Goal: Transaction & Acquisition: Subscribe to service/newsletter

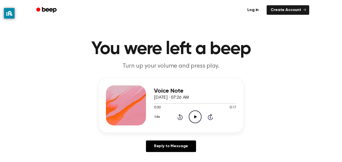
click at [198, 116] on icon "Play Audio" at bounding box center [195, 116] width 13 height 13
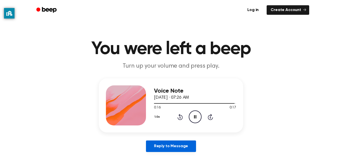
click at [187, 141] on link "Reply to Message" at bounding box center [171, 146] width 50 height 12
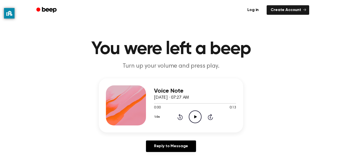
click at [195, 112] on icon "Play Audio" at bounding box center [195, 116] width 13 height 13
click at [197, 117] on icon "Pause Audio" at bounding box center [195, 116] width 13 height 13
click at [197, 118] on icon "Play Audio" at bounding box center [195, 116] width 13 height 13
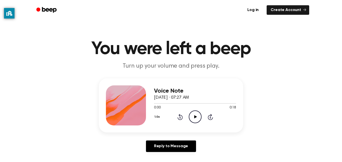
click at [196, 118] on icon "Play Audio" at bounding box center [195, 116] width 13 height 13
click at [197, 119] on icon "Pause Audio" at bounding box center [195, 116] width 13 height 13
click at [197, 119] on icon "Play Audio" at bounding box center [195, 116] width 13 height 13
click at [192, 116] on icon "Play Audio" at bounding box center [195, 116] width 13 height 13
click at [196, 118] on icon "Play Audio" at bounding box center [195, 116] width 13 height 13
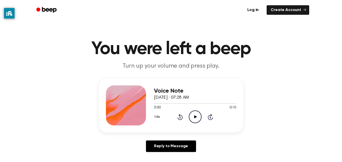
click at [195, 117] on icon at bounding box center [195, 116] width 3 height 3
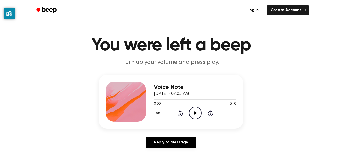
scroll to position [4, 0]
click at [192, 117] on icon "Play Audio" at bounding box center [195, 112] width 13 height 13
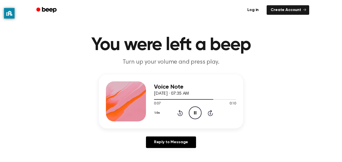
click at [214, 25] on main "You were left a beep Turn up your volume and press play. Voice Note September 7…" at bounding box center [171, 150] width 342 height 309
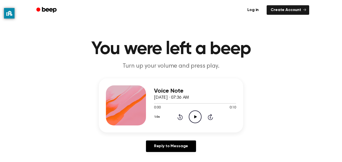
click at [195, 116] on icon at bounding box center [195, 116] width 3 height 3
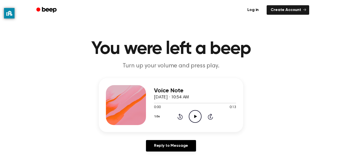
click at [194, 115] on icon "Play Audio" at bounding box center [195, 116] width 13 height 13
click at [192, 116] on icon "Pause Audio" at bounding box center [195, 116] width 13 height 13
click at [194, 117] on icon "Play Audio" at bounding box center [195, 116] width 13 height 13
click at [196, 118] on icon "Play Audio" at bounding box center [195, 116] width 13 height 13
click at [202, 115] on div "1.0x Rewind 5 seconds Pause Audio Skip 5 seconds" at bounding box center [195, 116] width 82 height 13
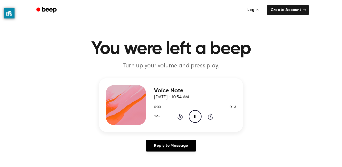
click at [195, 117] on icon at bounding box center [195, 116] width 2 height 3
click at [196, 115] on icon "Play Audio" at bounding box center [195, 116] width 13 height 13
click at [192, 116] on icon "Play Audio" at bounding box center [195, 116] width 13 height 13
click at [194, 114] on icon "Pause Audio" at bounding box center [195, 116] width 13 height 13
click at [193, 113] on icon "Play Audio" at bounding box center [195, 116] width 13 height 13
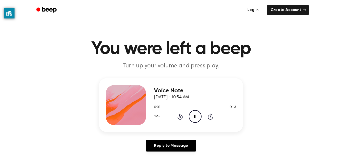
click at [192, 114] on icon "Pause Audio" at bounding box center [195, 116] width 13 height 13
click at [192, 114] on icon "Play Audio" at bounding box center [195, 116] width 13 height 13
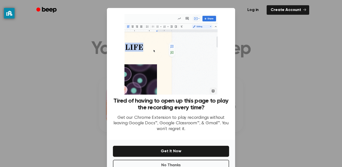
click at [282, 55] on div at bounding box center [171, 83] width 342 height 167
click at [305, 7] on link "Create Account" at bounding box center [288, 10] width 43 height 10
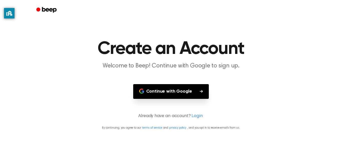
click at [300, 18] on div at bounding box center [171, 10] width 276 height 20
click at [43, 14] on link "Beep" at bounding box center [47, 10] width 28 height 10
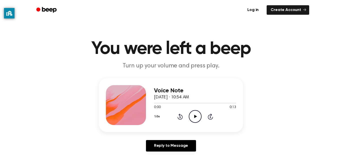
click at [198, 115] on icon "Play Audio" at bounding box center [195, 116] width 13 height 13
click at [199, 115] on icon "Play Audio" at bounding box center [195, 116] width 13 height 13
click at [200, 115] on icon "Play Audio" at bounding box center [195, 116] width 13 height 13
click at [179, 105] on div at bounding box center [195, 103] width 82 height 4
click at [176, 147] on link "Reply to Message" at bounding box center [171, 146] width 50 height 12
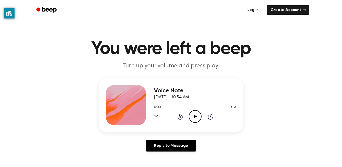
click at [196, 120] on icon "Play Audio" at bounding box center [195, 116] width 13 height 13
click at [184, 144] on link "Reply to Message" at bounding box center [171, 146] width 50 height 12
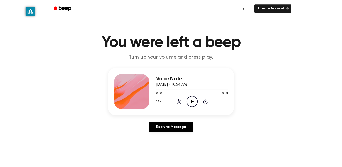
scroll to position [1, 0]
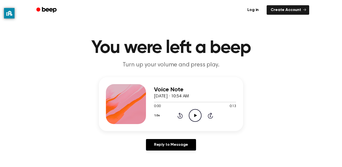
click at [294, 8] on link "Create Account" at bounding box center [288, 10] width 43 height 10
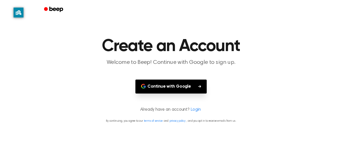
scroll to position [1, 0]
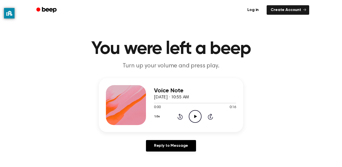
click at [198, 117] on icon "Play Audio" at bounding box center [195, 116] width 13 height 13
click at [199, 116] on icon "Play Audio" at bounding box center [195, 116] width 13 height 13
click at [291, 10] on link "Create Account" at bounding box center [288, 10] width 43 height 10
click at [199, 117] on icon "Play Audio" at bounding box center [195, 116] width 13 height 13
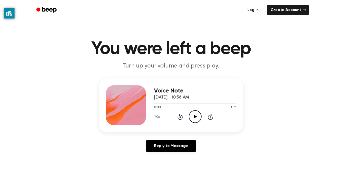
click at [196, 121] on icon "Play Audio" at bounding box center [195, 116] width 13 height 13
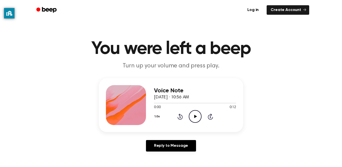
click at [195, 117] on icon at bounding box center [195, 116] width 3 height 3
click at [196, 120] on icon "Play Audio" at bounding box center [195, 116] width 13 height 13
click at [158, 103] on div at bounding box center [191, 103] width 75 height 1
click at [160, 103] on div at bounding box center [195, 103] width 82 height 1
click at [183, 146] on link "Reply to Message" at bounding box center [171, 146] width 50 height 12
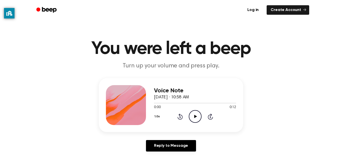
click at [325, 156] on div "Voice Note September 6, 2023 · 10:58 AM 0:00 0:12 Your browser does not support…" at bounding box center [171, 117] width 330 height 78
click at [328, 155] on div "Voice Note September 6, 2023 · 10:58 AM 0:00 0:12 Your browser does not support…" at bounding box center [171, 117] width 330 height 78
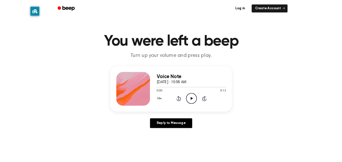
scroll to position [2, 0]
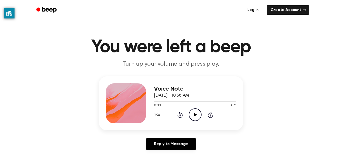
click at [325, 159] on main "You were left a beep Turn up your volume and press play. Voice Note September 6…" at bounding box center [171, 152] width 342 height 309
click at [190, 113] on icon "Play Audio" at bounding box center [195, 115] width 13 height 13
click at [333, 154] on div "Voice Note September 6, 2023 · 10:58 AM 0:00 0:12 Your browser does not support…" at bounding box center [171, 116] width 330 height 78
click at [332, 155] on main "You were left a beep Turn up your volume and press play. Voice Note September 6…" at bounding box center [171, 152] width 342 height 309
